Goal: Transaction & Acquisition: Download file/media

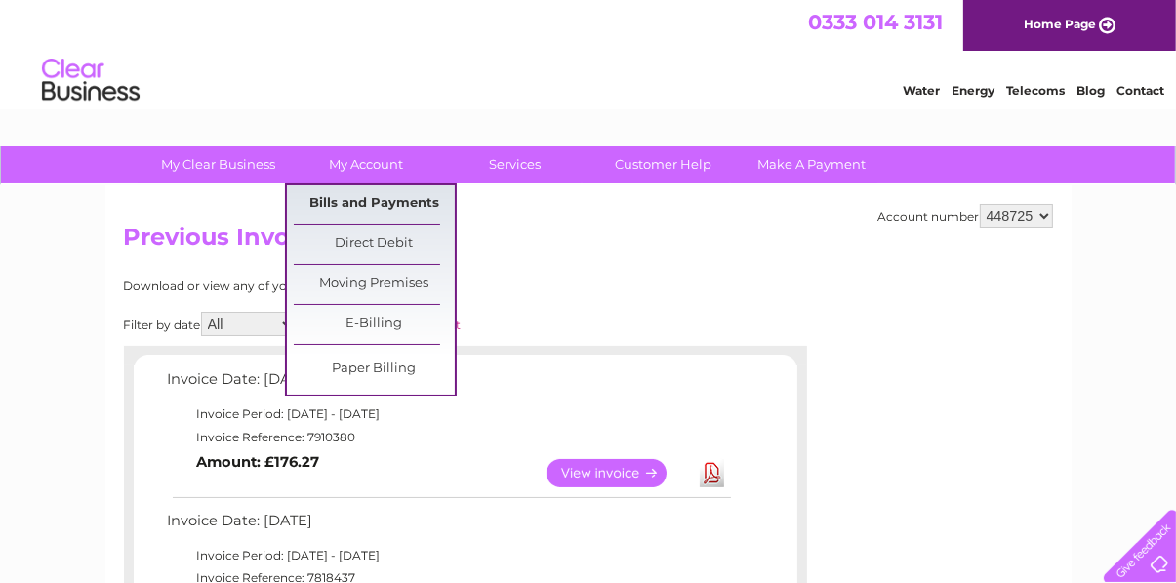
click at [392, 213] on link "Bills and Payments" at bounding box center [374, 204] width 161 height 39
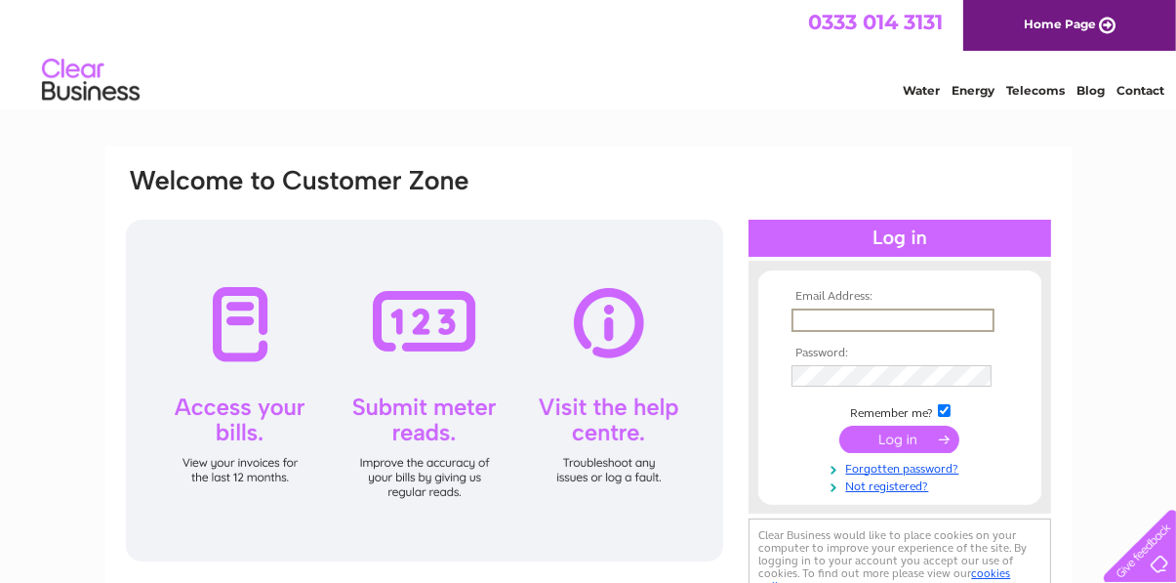
click at [836, 317] on input "text" at bounding box center [893, 320] width 203 height 23
type input "[EMAIL_ADDRESS][DOMAIN_NAME]"
click at [916, 434] on input "submit" at bounding box center [900, 437] width 120 height 27
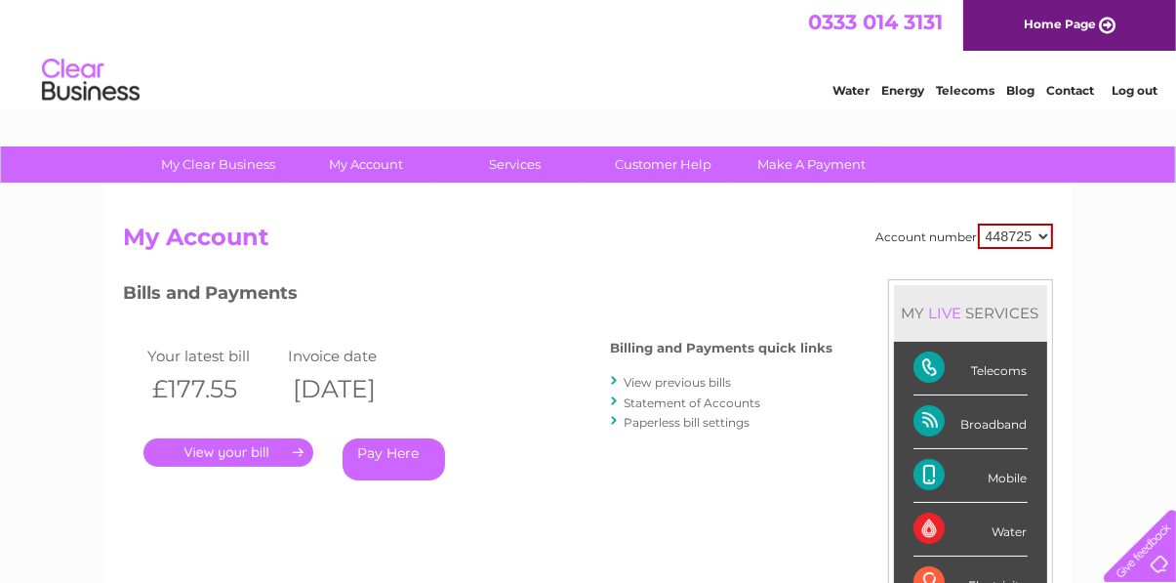
click at [687, 380] on link "View previous bills" at bounding box center [678, 382] width 107 height 15
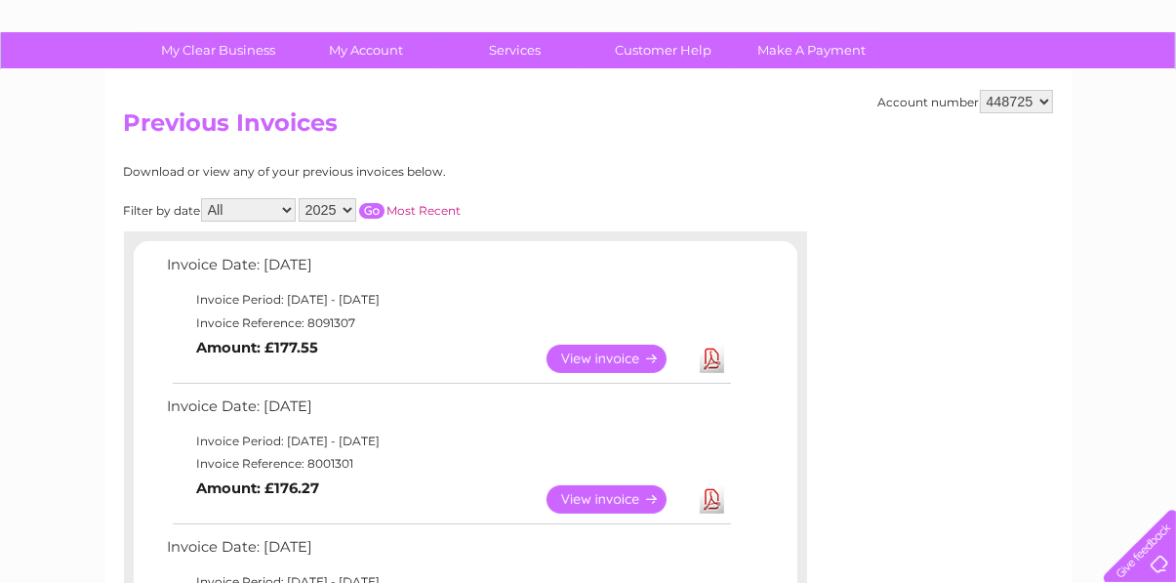
scroll to position [171, 0]
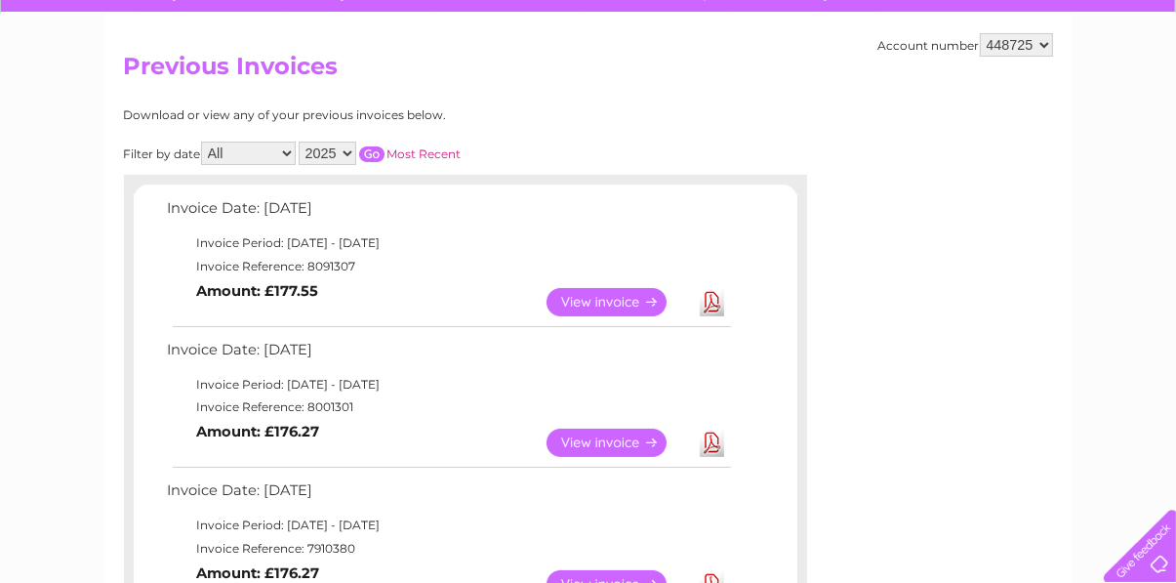
click at [711, 444] on link "Download" at bounding box center [712, 443] width 24 height 28
click at [714, 309] on link "Download" at bounding box center [712, 302] width 24 height 28
